Goal: Navigation & Orientation: Find specific page/section

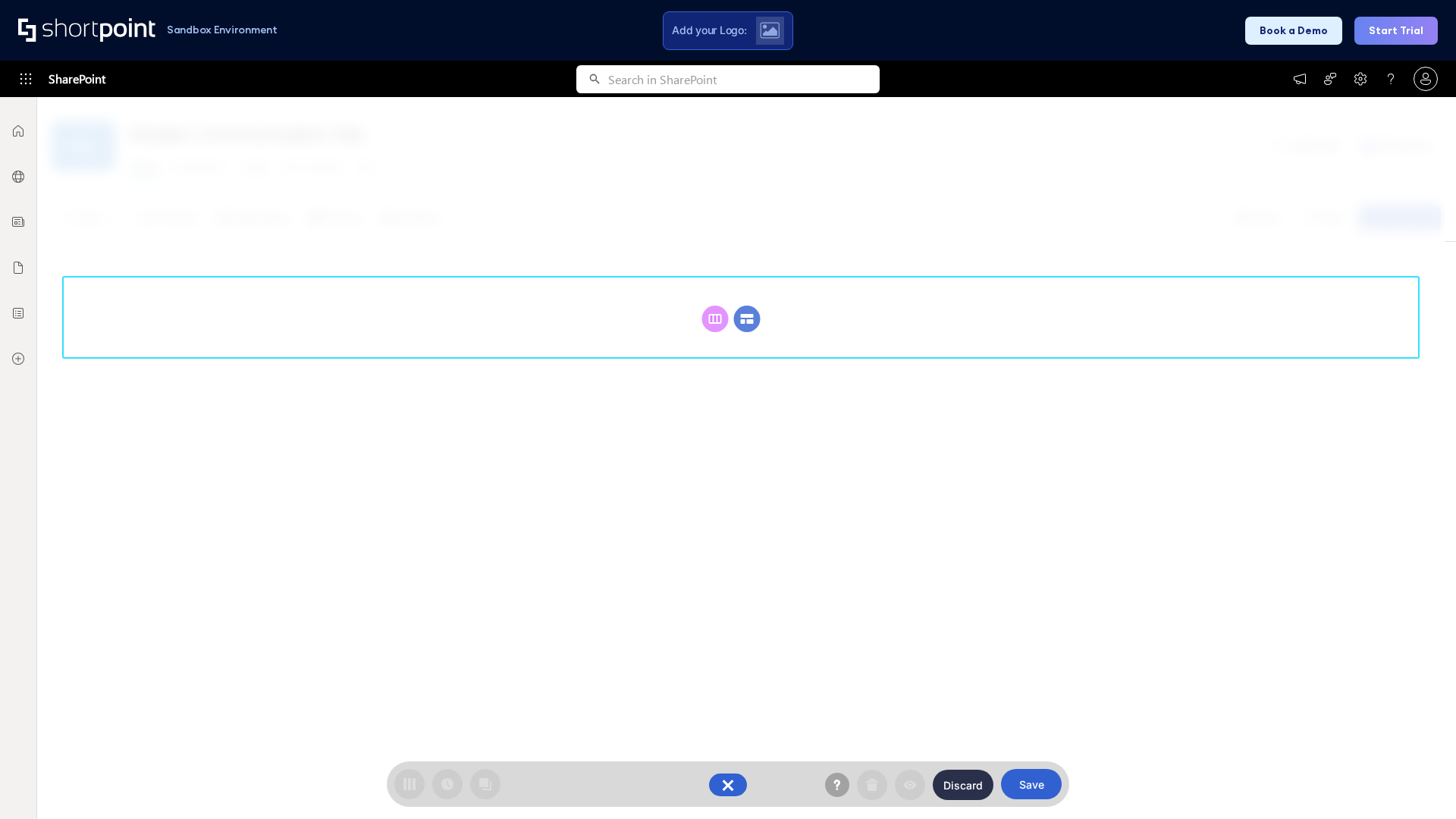
click at [747, 318] on circle at bounding box center [747, 318] width 27 height 27
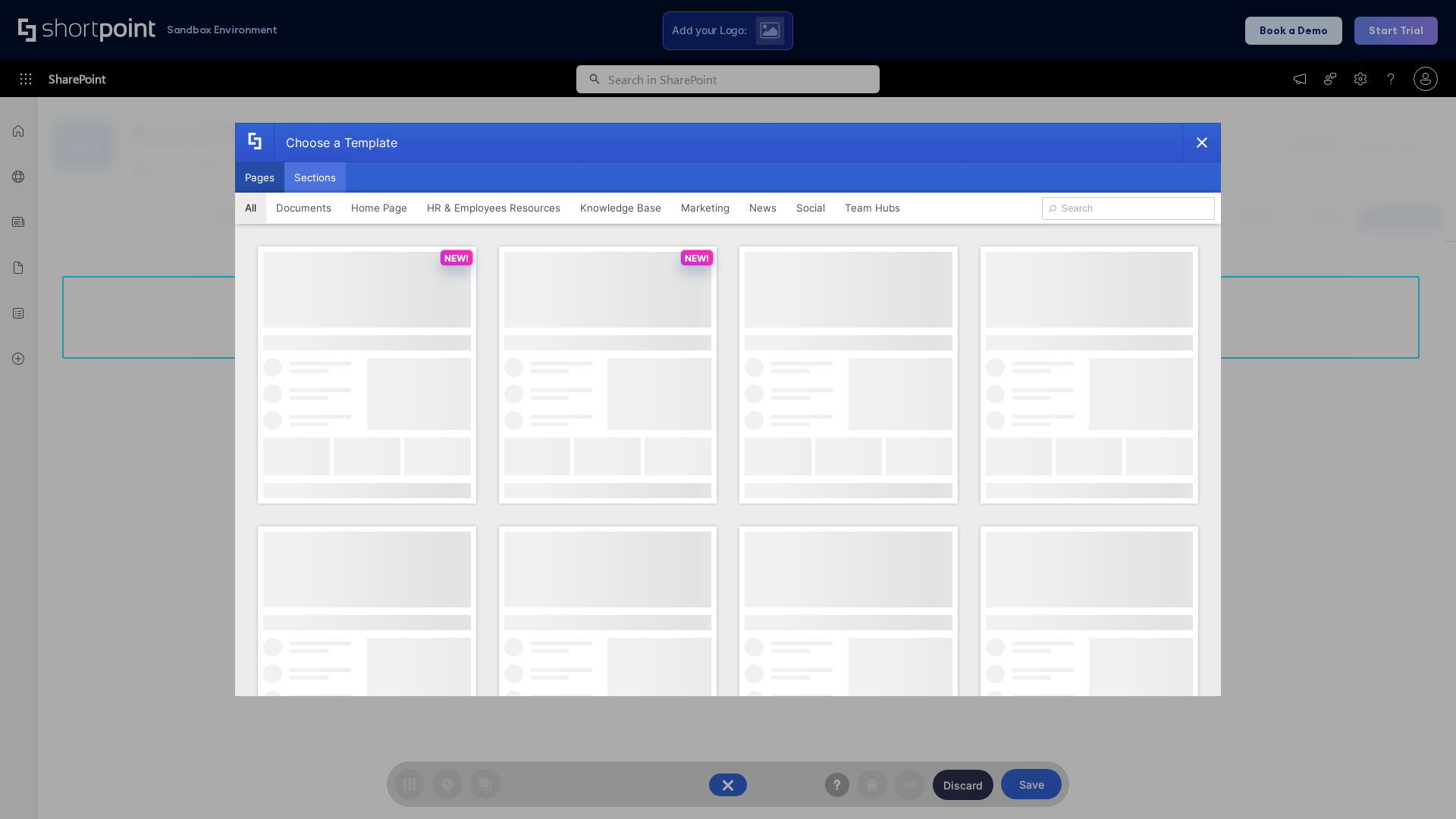
click at [315, 177] on button "Sections" at bounding box center [315, 178] width 61 height 31
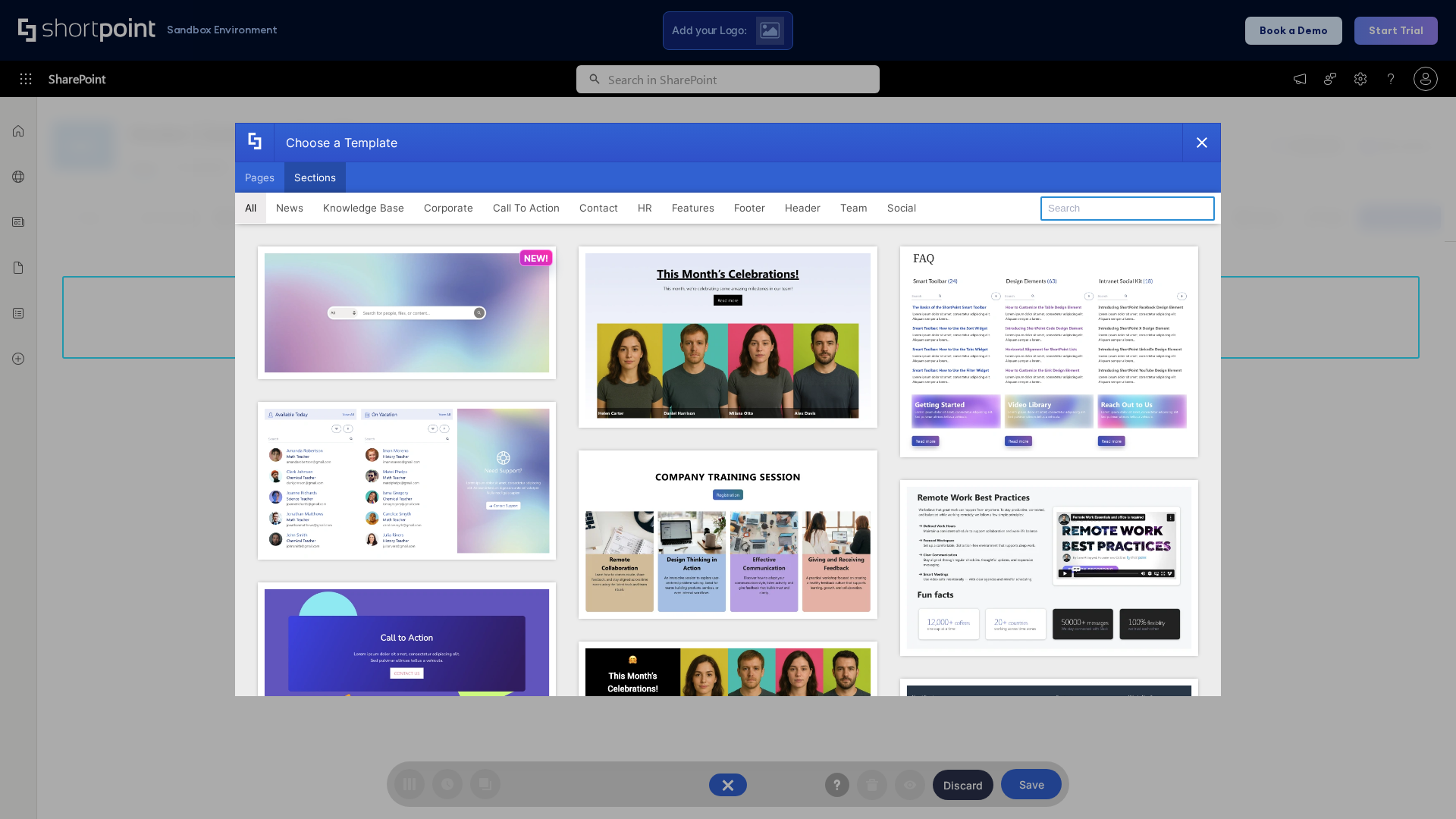
type input "Footer 5"
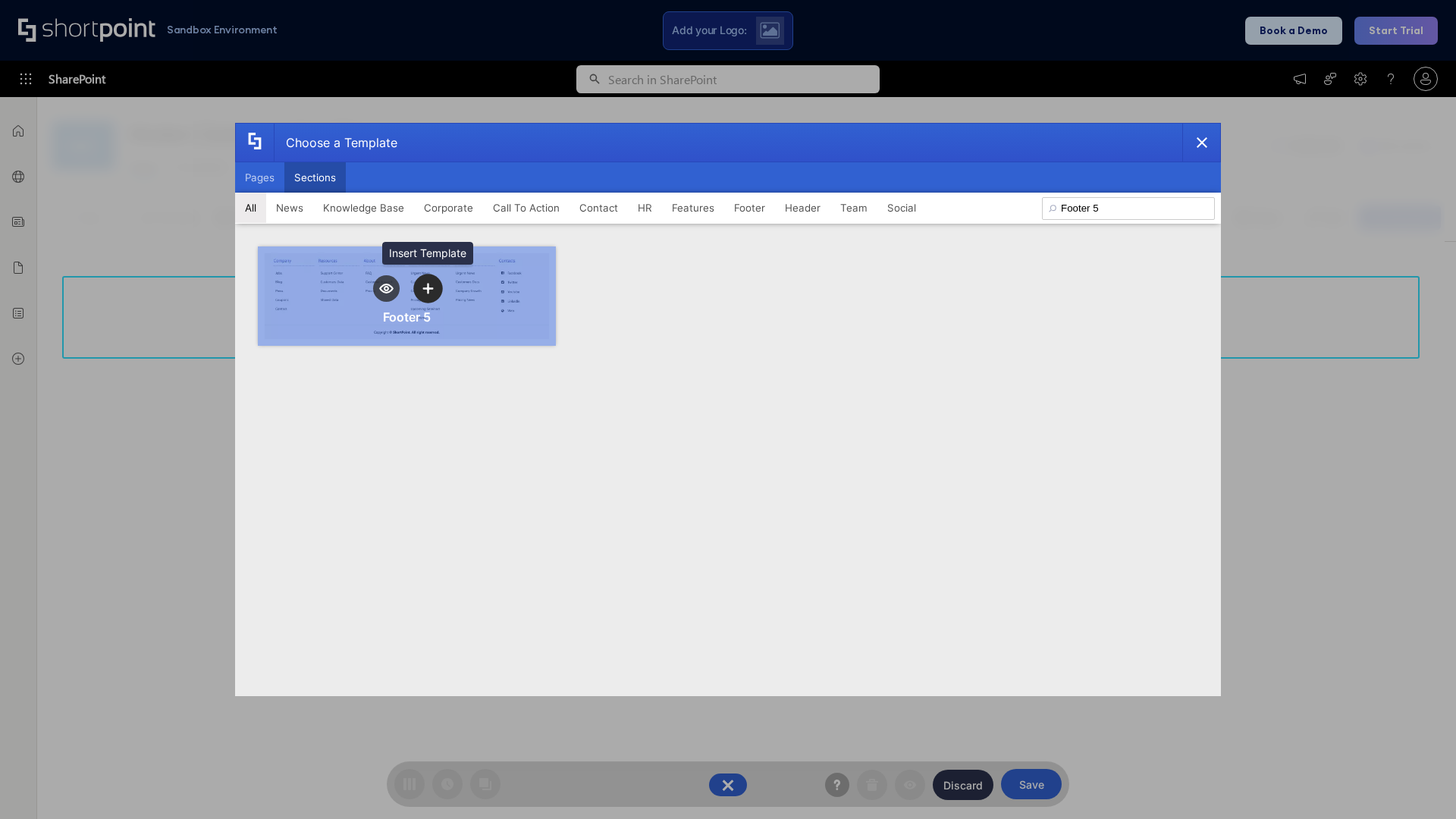
click at [428, 288] on icon "template selector" at bounding box center [428, 288] width 11 height 11
